Goal: Navigation & Orientation: Find specific page/section

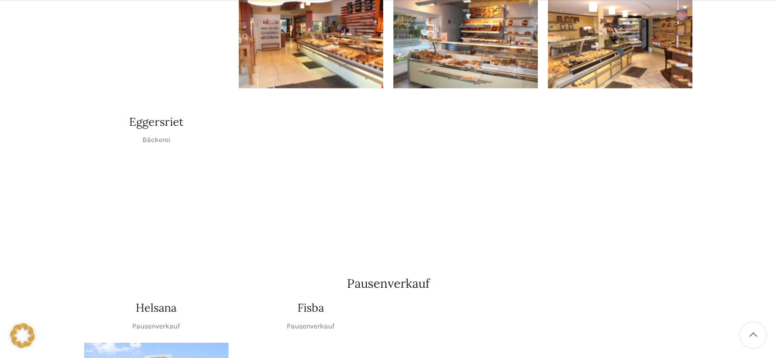
scroll to position [1071, 0]
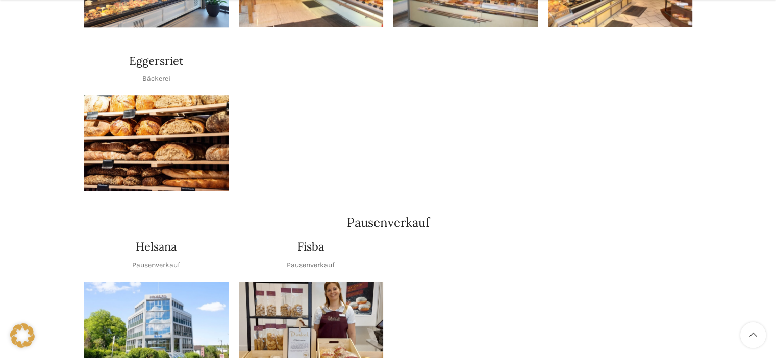
click at [153, 110] on img "1 / 1" at bounding box center [156, 143] width 144 height 96
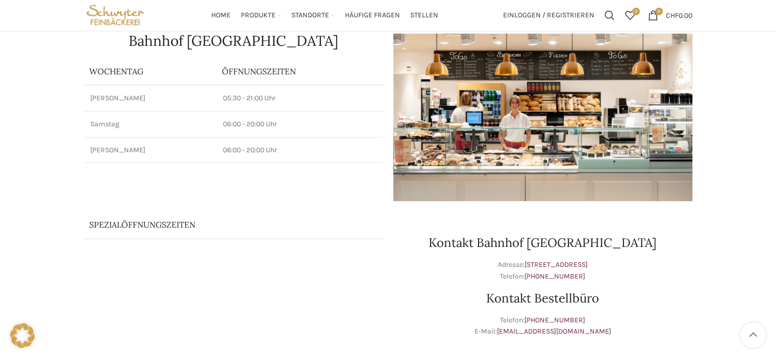
scroll to position [51, 0]
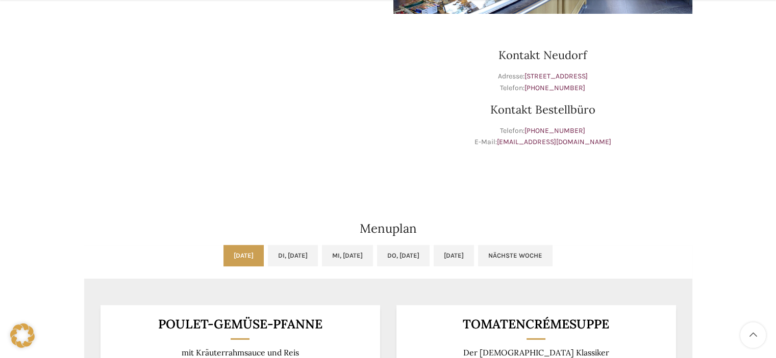
scroll to position [306, 0]
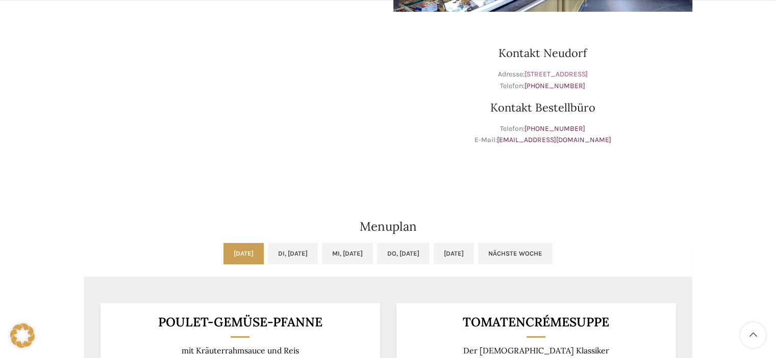
drag, startPoint x: 634, startPoint y: 73, endPoint x: 495, endPoint y: 73, distance: 138.7
click at [495, 73] on p "Adresse: [STREET_ADDRESS] Telefon: [PHONE_NUMBER]" at bounding box center [542, 80] width 299 height 23
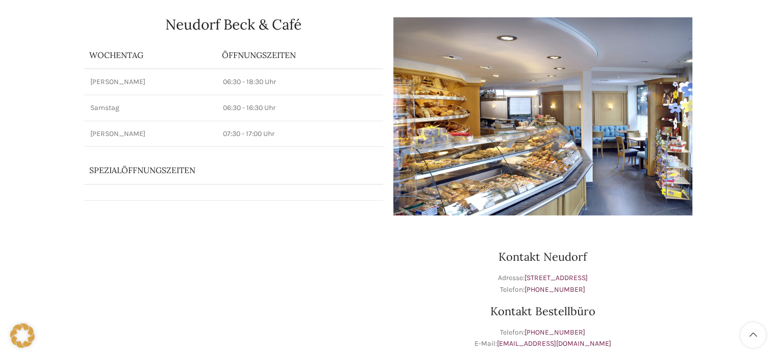
scroll to position [0, 0]
